Goal: Transaction & Acquisition: Purchase product/service

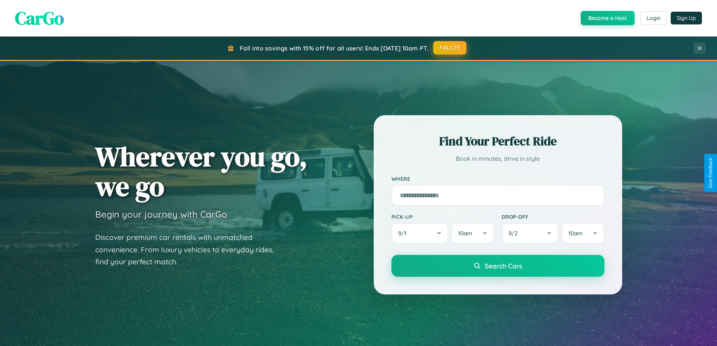
click at [450, 48] on button "FALL15" at bounding box center [449, 48] width 33 height 14
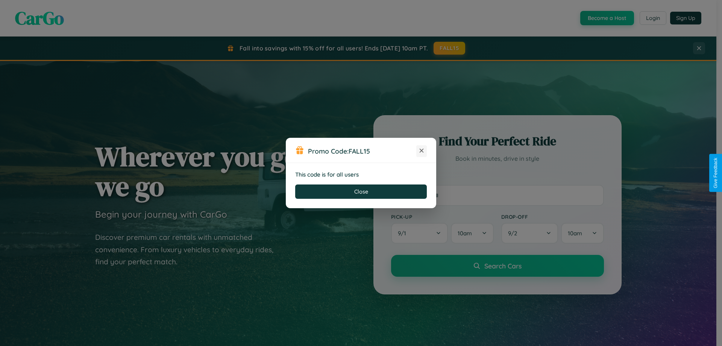
click at [422, 151] on icon at bounding box center [422, 151] width 8 height 8
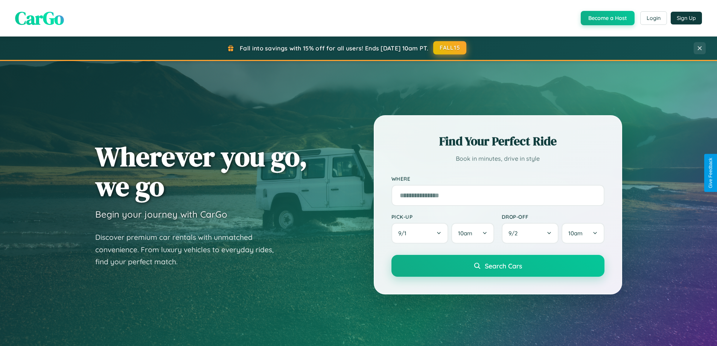
click at [450, 48] on button "FALL15" at bounding box center [449, 48] width 33 height 14
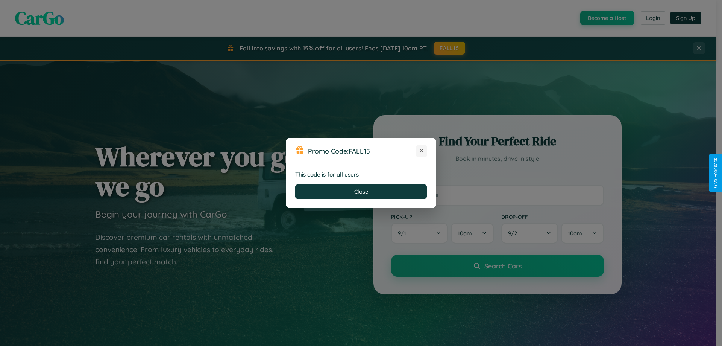
click at [422, 151] on icon at bounding box center [422, 151] width 8 height 8
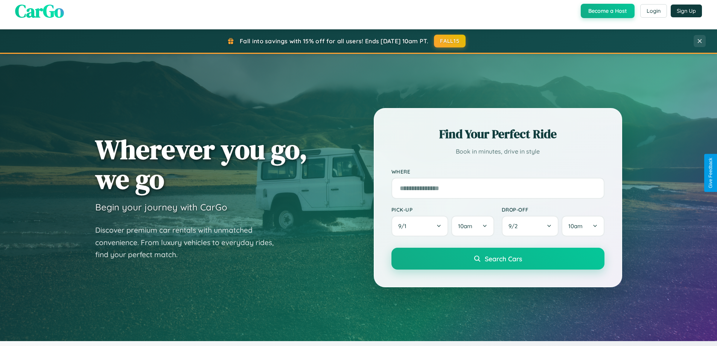
scroll to position [22, 0]
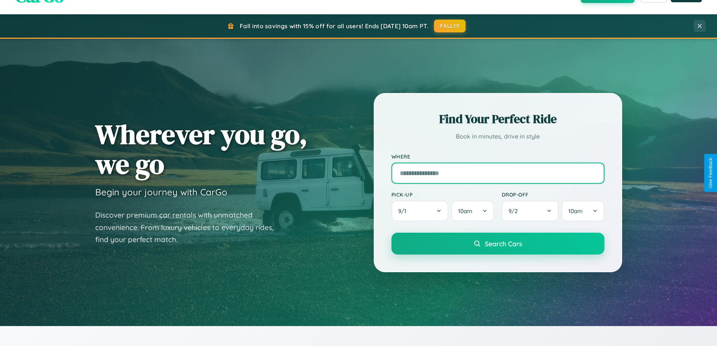
click at [497, 173] on input "text" at bounding box center [497, 173] width 213 height 21
type input "**********"
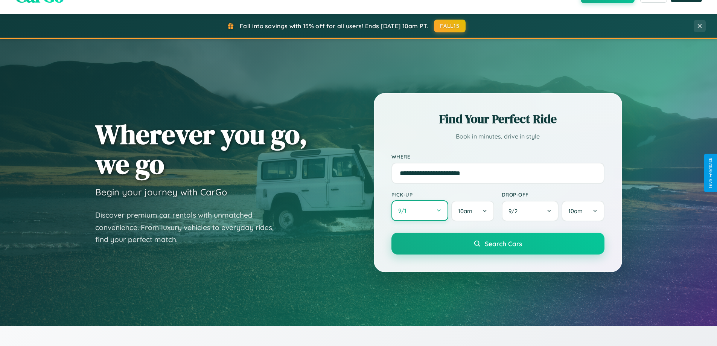
click at [420, 211] on button "9 / 1" at bounding box center [419, 210] width 57 height 21
select select "*"
select select "****"
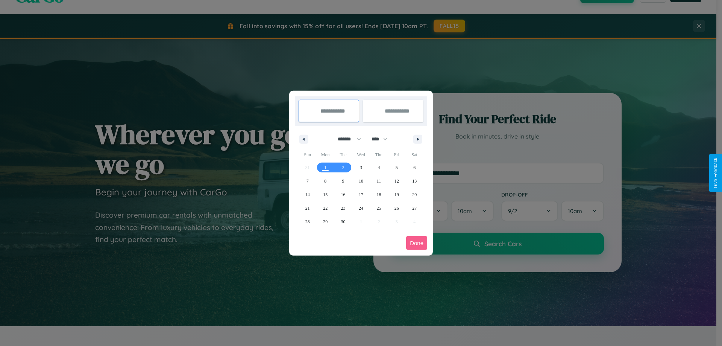
click at [346, 139] on select "******* ******** ***** ***** *** **** **** ****** ********* ******* ******** **…" at bounding box center [348, 139] width 32 height 12
select select "*"
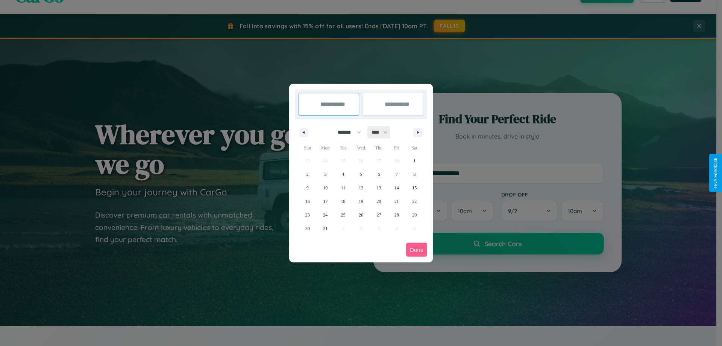
drag, startPoint x: 383, startPoint y: 132, endPoint x: 361, endPoint y: 151, distance: 28.8
click at [383, 132] on select "**** **** **** **** **** **** **** **** **** **** **** **** **** **** **** ****…" at bounding box center [379, 132] width 23 height 12
select select "****"
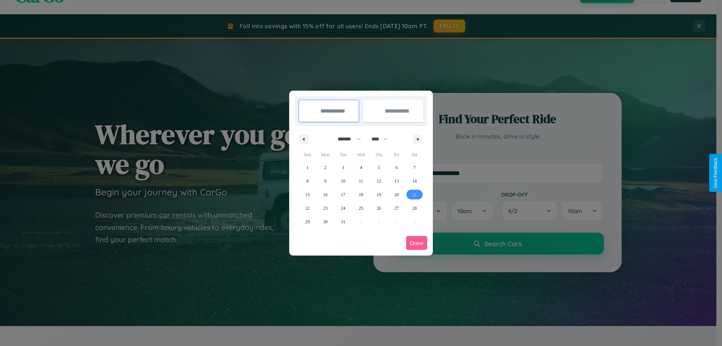
click at [415, 194] on span "21" at bounding box center [414, 195] width 5 height 14
type input "**********"
click at [307, 221] on span "29" at bounding box center [308, 222] width 5 height 14
type input "**********"
click at [417, 243] on button "Done" at bounding box center [416, 243] width 21 height 14
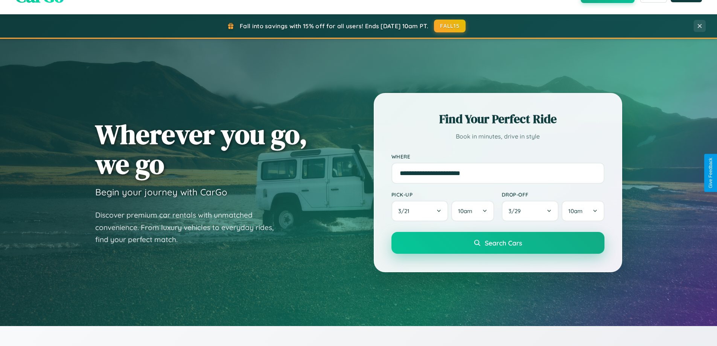
click at [497, 243] on span "Search Cars" at bounding box center [503, 243] width 37 height 8
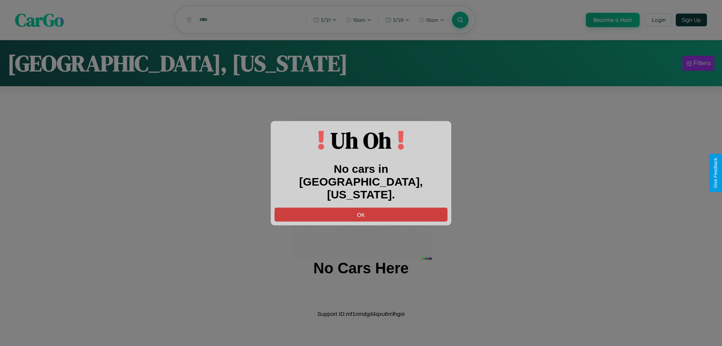
click at [361, 208] on button "OK" at bounding box center [361, 214] width 173 height 14
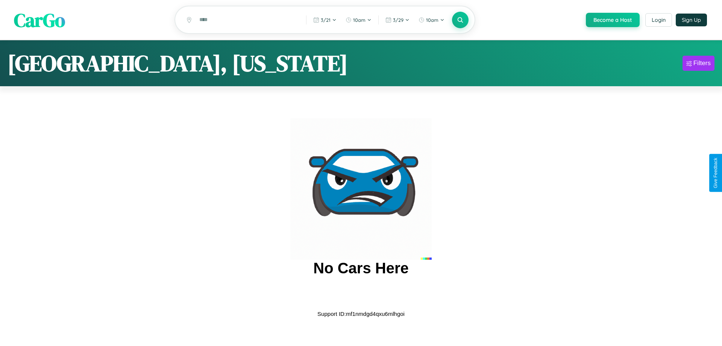
click at [40, 20] on span "CarGo" at bounding box center [39, 20] width 51 height 26
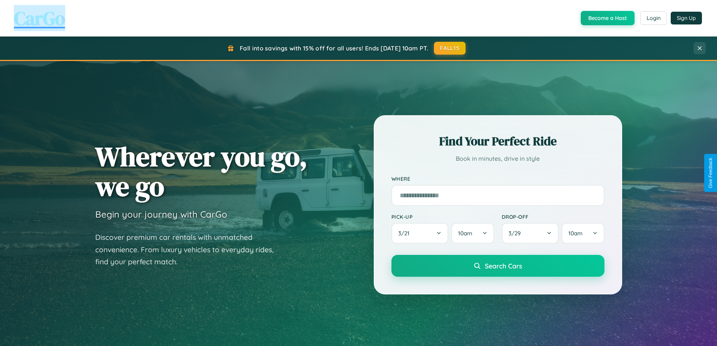
scroll to position [1209, 0]
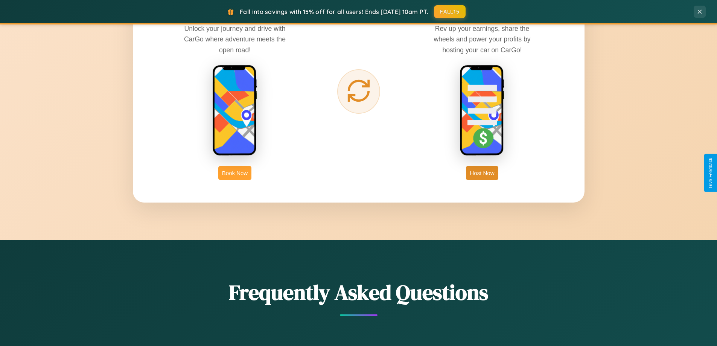
click at [235, 173] on button "Book Now" at bounding box center [234, 173] width 33 height 14
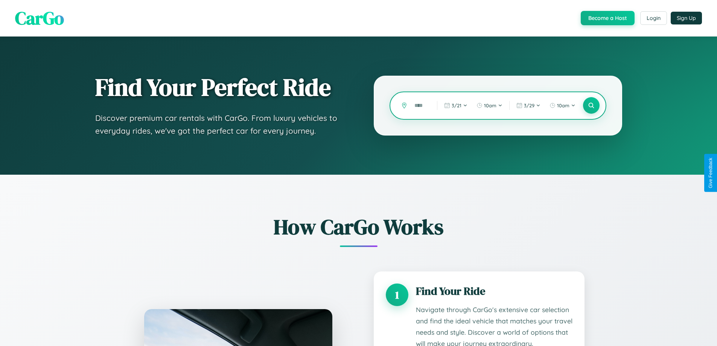
click at [420, 105] on input "text" at bounding box center [420, 105] width 19 height 13
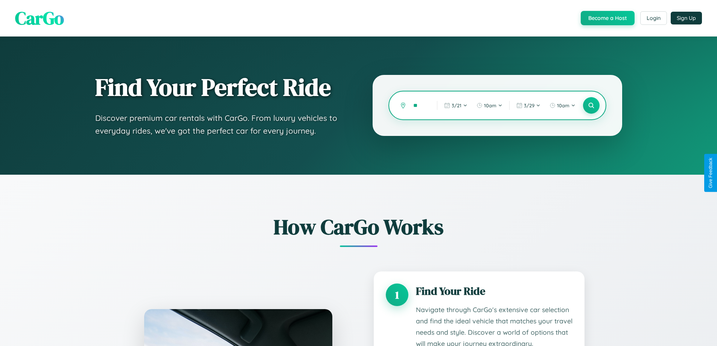
type input "*"
type input "******"
click at [591, 105] on icon at bounding box center [590, 105] width 7 height 7
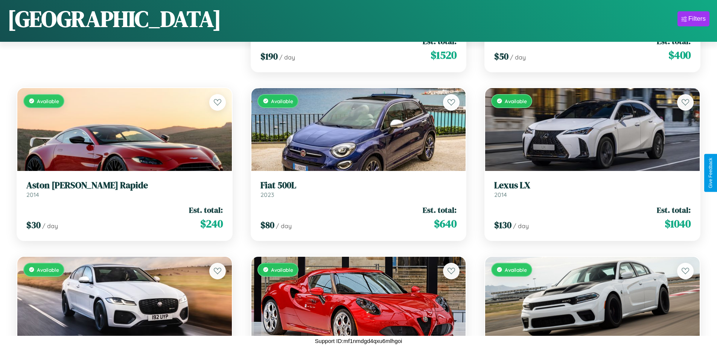
scroll to position [1117, 0]
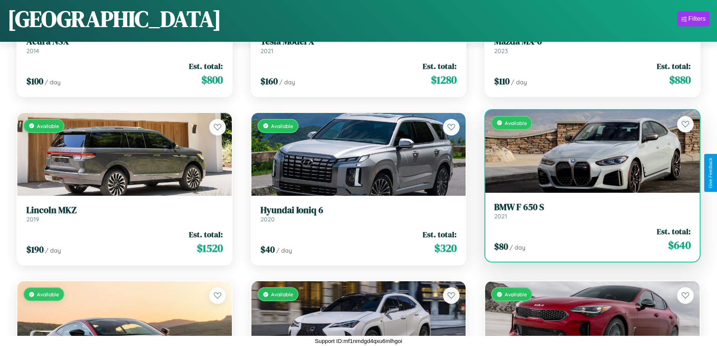
click at [587, 213] on link "BMW F 650 S 2021" at bounding box center [592, 211] width 196 height 18
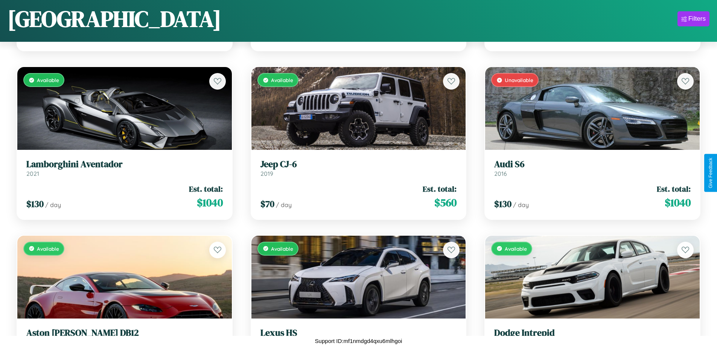
scroll to position [2128, 0]
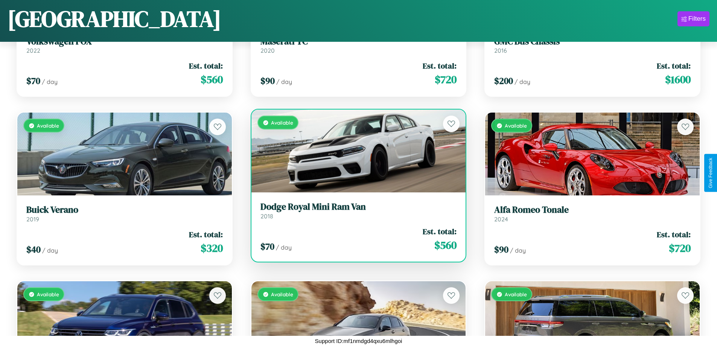
click at [355, 239] on div "$ 70 / day Est. total: $ 560" at bounding box center [358, 239] width 196 height 27
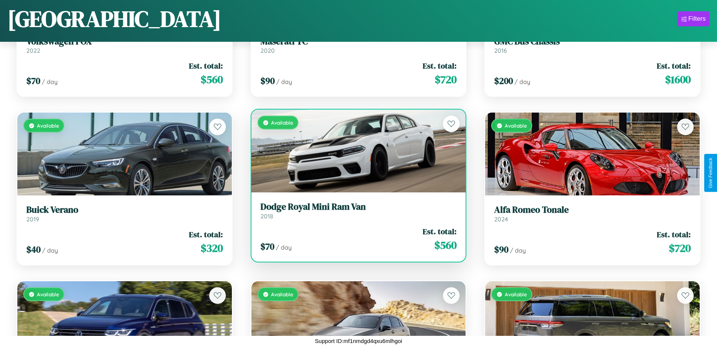
click at [355, 239] on div "$ 70 / day Est. total: $ 560" at bounding box center [358, 239] width 196 height 27
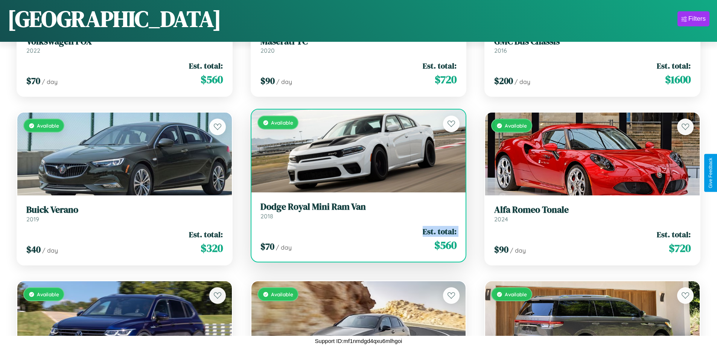
click at [355, 239] on div "$ 70 / day Est. total: $ 560" at bounding box center [358, 239] width 196 height 27
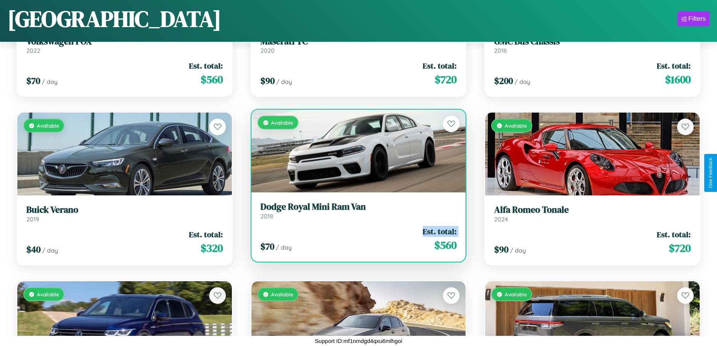
click at [355, 239] on div "$ 70 / day Est. total: $ 560" at bounding box center [358, 239] width 196 height 27
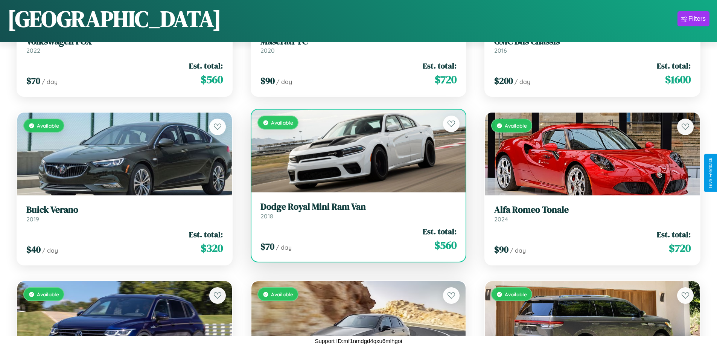
click at [355, 239] on div "$ 70 / day Est. total: $ 560" at bounding box center [358, 239] width 196 height 27
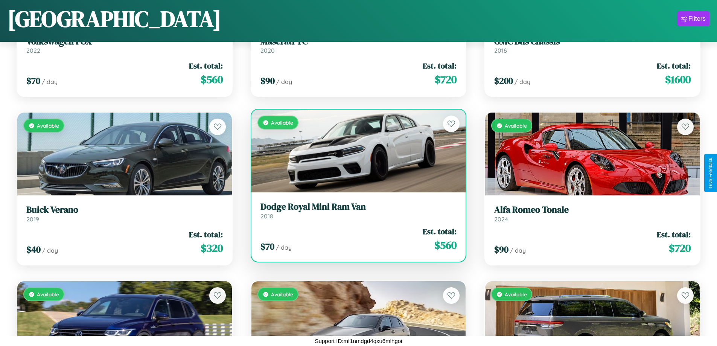
click at [355, 210] on h3 "Dodge Royal Mini Ram Van" at bounding box center [358, 206] width 196 height 11
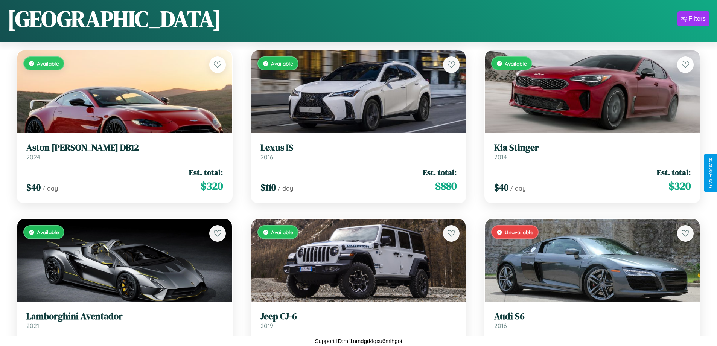
scroll to position [1285, 0]
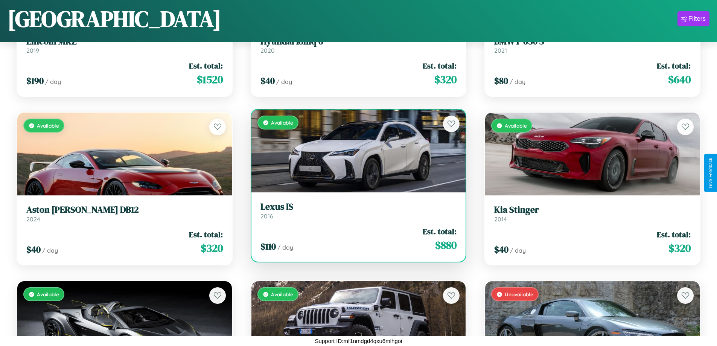
click at [355, 210] on h3 "Lexus IS" at bounding box center [358, 206] width 196 height 11
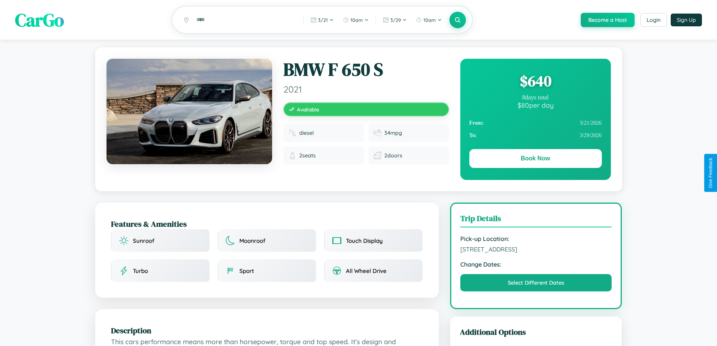
click at [535, 82] on div "$ 640" at bounding box center [535, 81] width 132 height 20
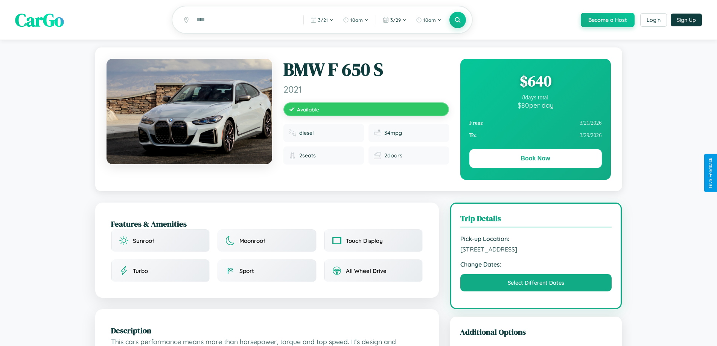
click at [535, 82] on div "$ 640" at bounding box center [535, 81] width 132 height 20
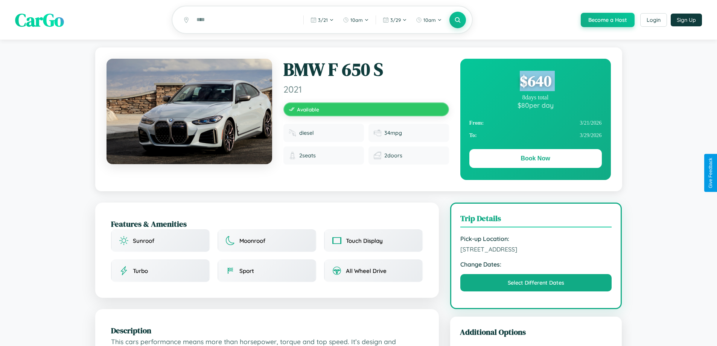
click at [535, 82] on div "$ 640" at bounding box center [535, 81] width 132 height 20
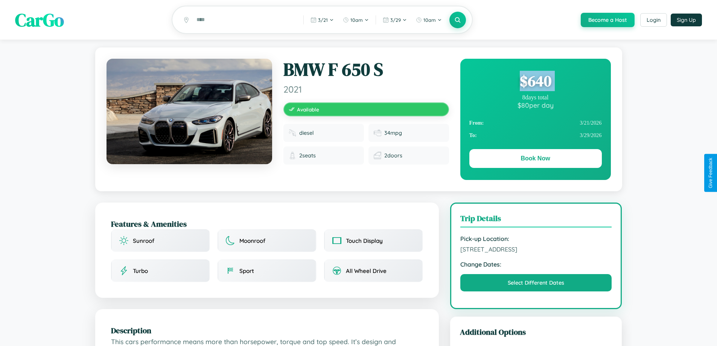
click at [535, 82] on div "$ 640" at bounding box center [535, 81] width 132 height 20
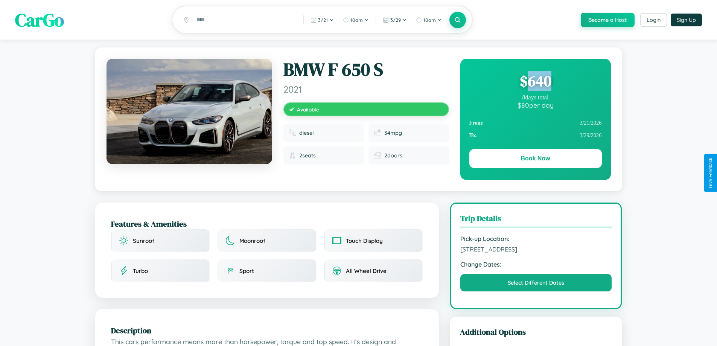
click at [535, 82] on div "$ 640" at bounding box center [535, 81] width 132 height 20
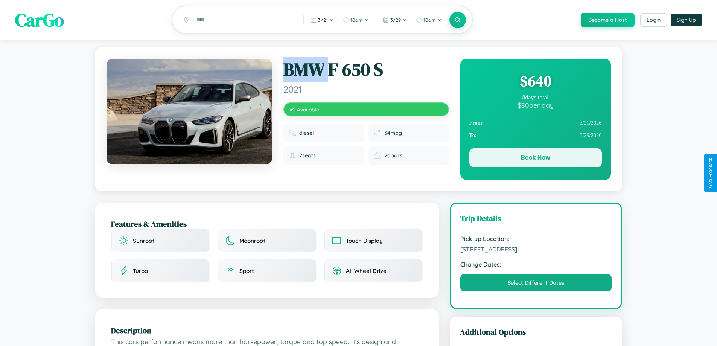
click at [535, 159] on button "Book Now" at bounding box center [535, 157] width 132 height 19
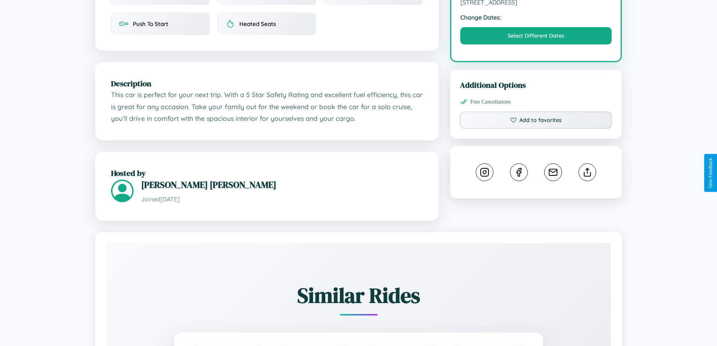
scroll to position [247, 0]
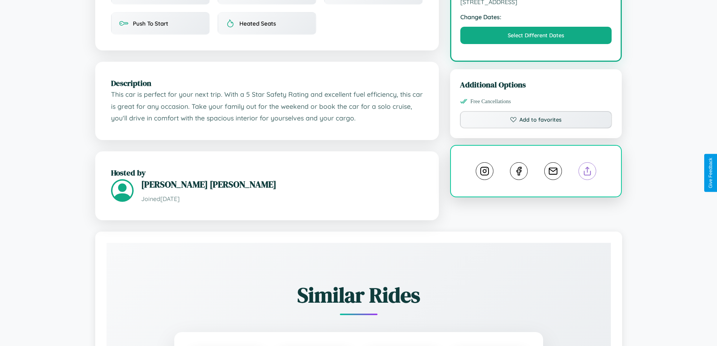
click at [587, 172] on line at bounding box center [587, 169] width 0 height 5
